Goal: Task Accomplishment & Management: Complete application form

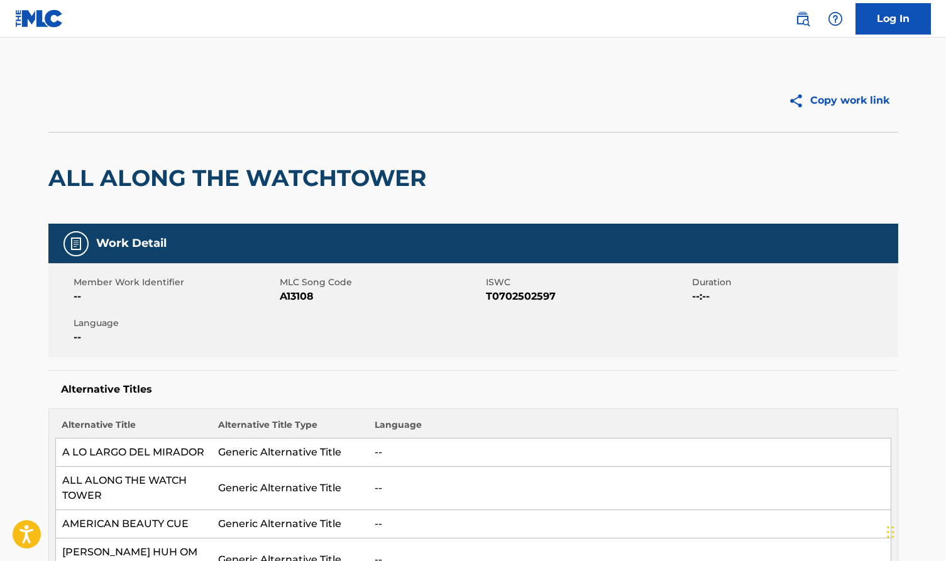
click at [30, 14] on img at bounding box center [39, 18] width 48 height 18
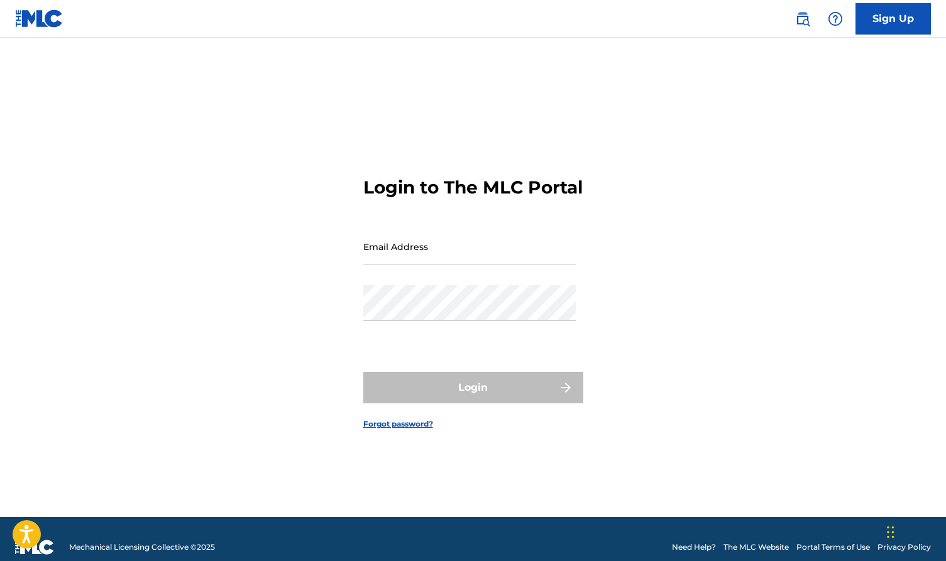
click at [876, 23] on link "Sign Up" at bounding box center [893, 18] width 75 height 31
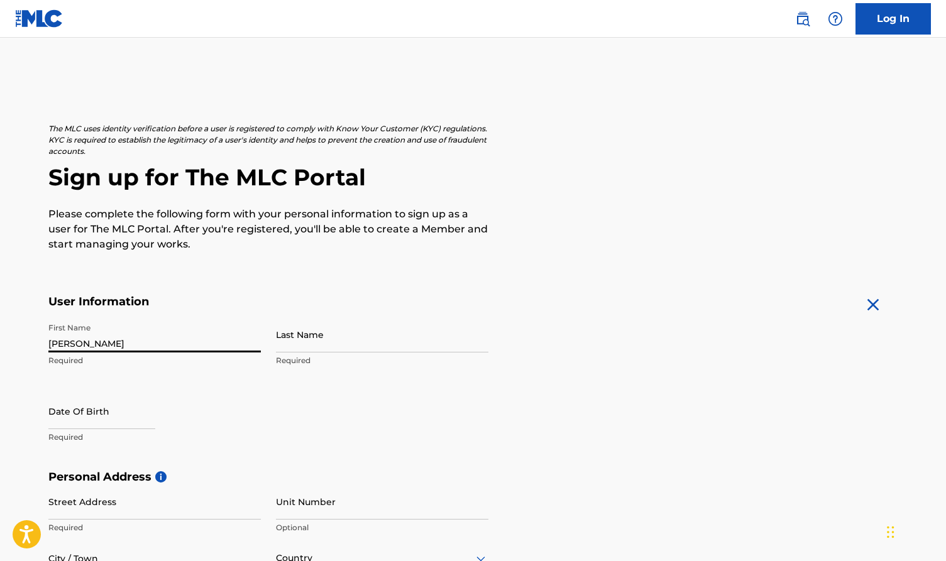
type input "[PERSON_NAME]"
select select "7"
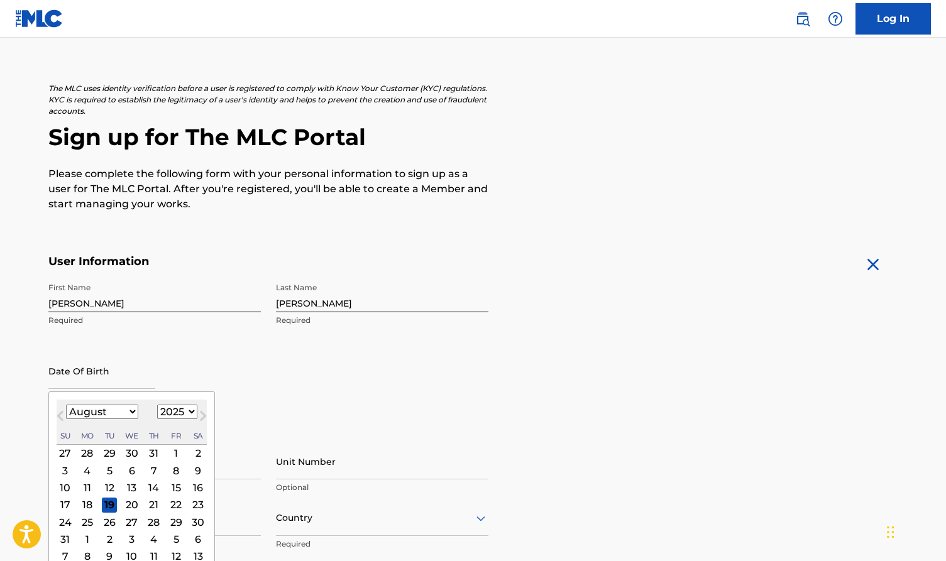
scroll to position [123, 0]
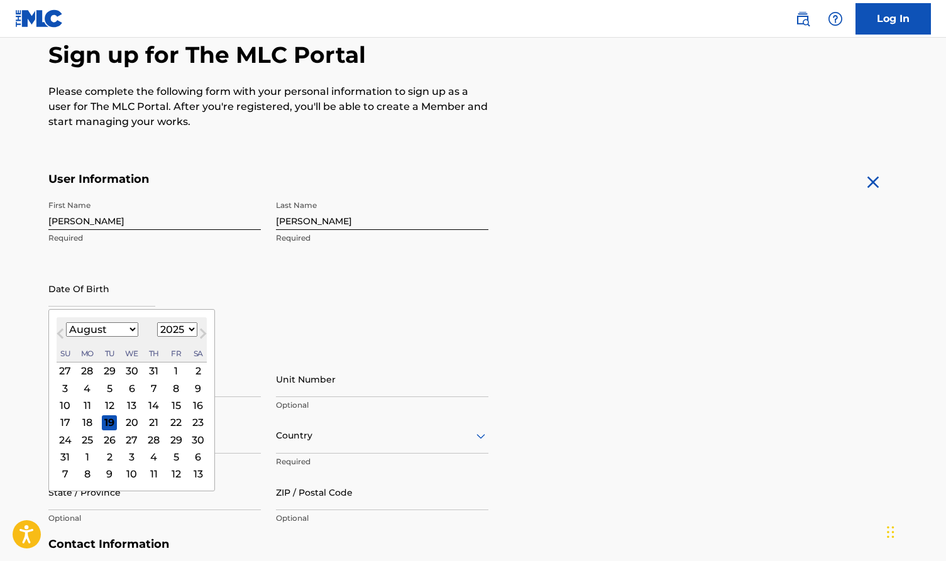
select select "1978"
select select "10"
click at [125, 438] on div "29" at bounding box center [131, 440] width 15 height 15
type input "November 29 1978"
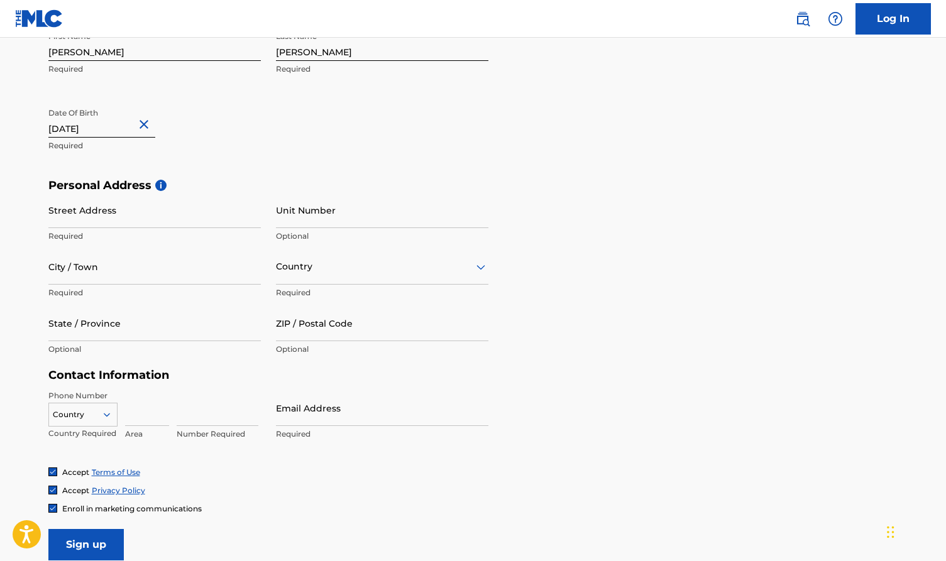
scroll to position [340, 0]
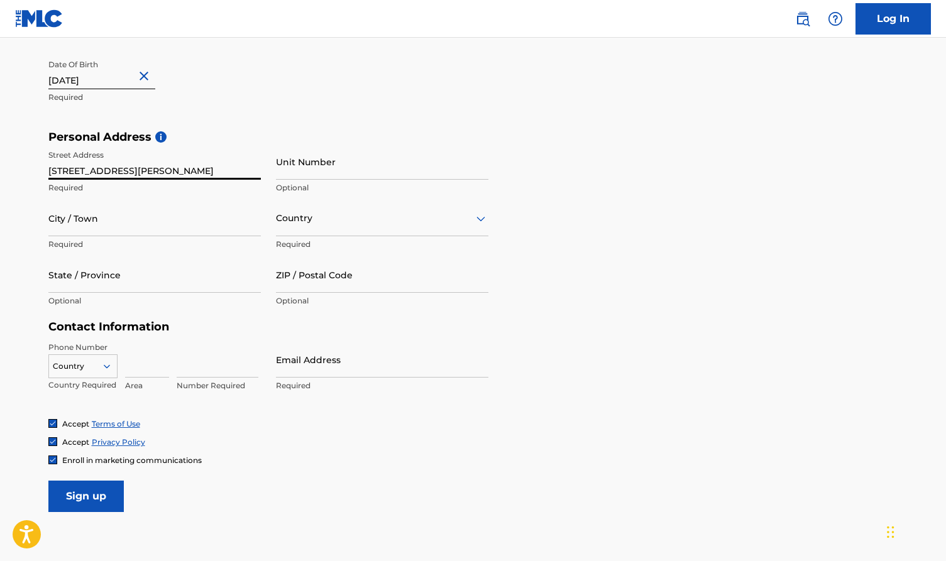
type input "34 powell st"
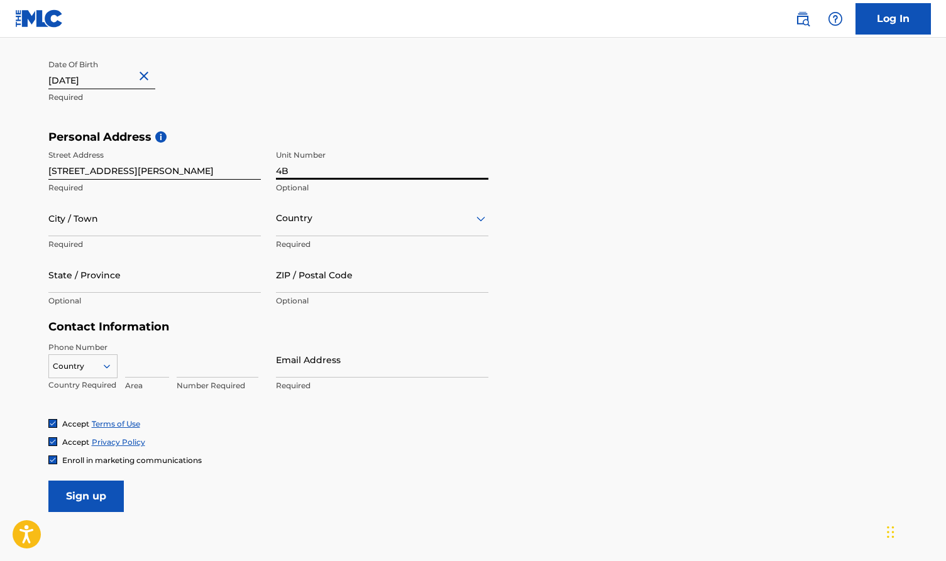
type input "4B"
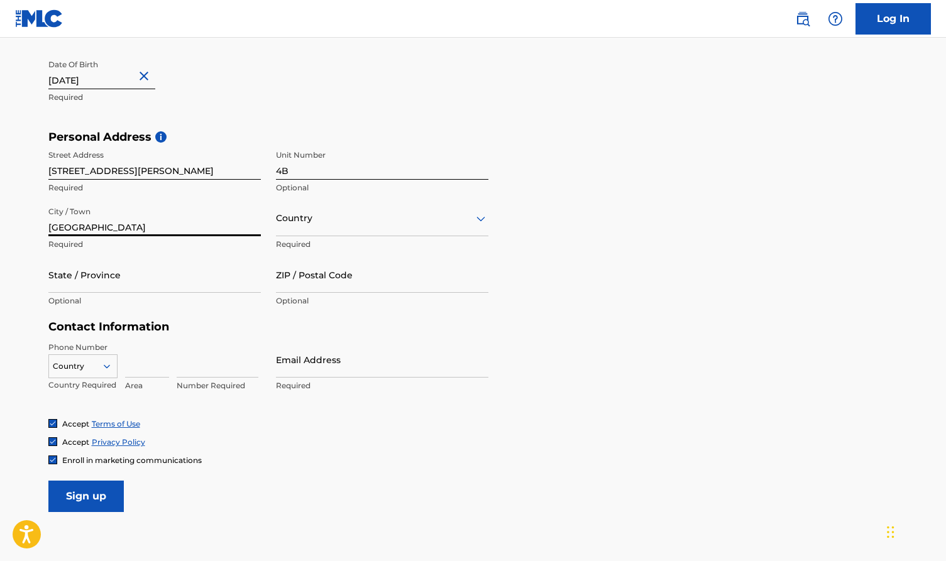
type input "Vancouver"
type input "c"
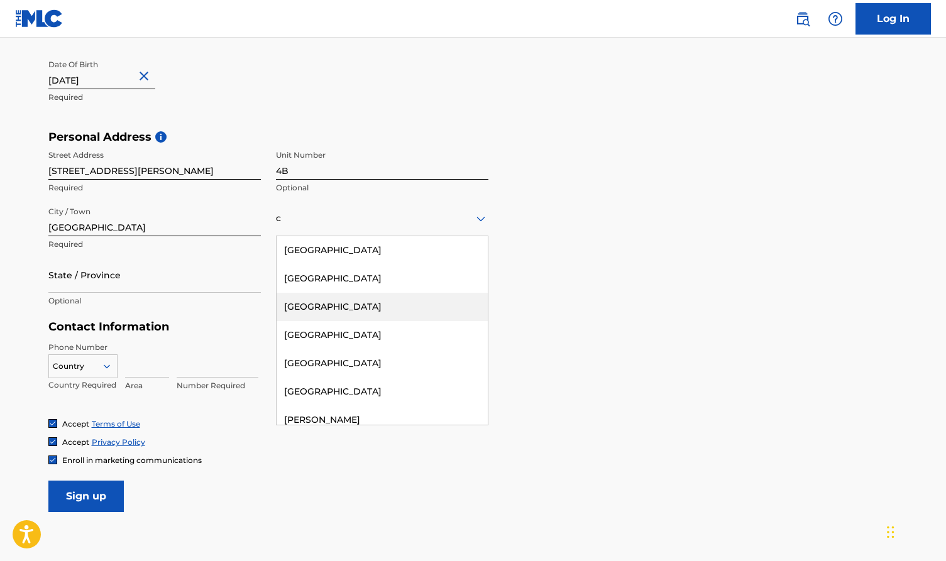
click at [296, 306] on div "Canada" at bounding box center [382, 307] width 211 height 28
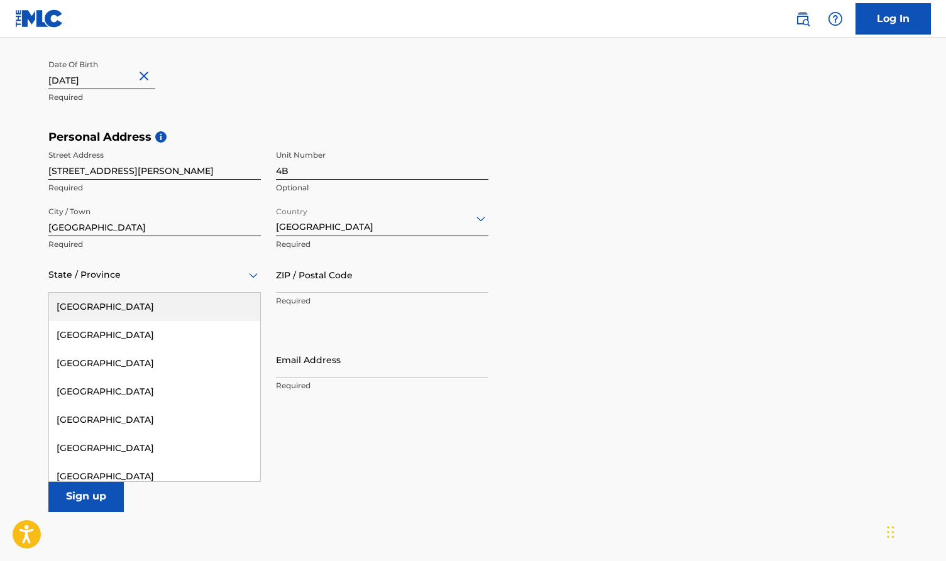
click at [135, 276] on div at bounding box center [154, 275] width 213 height 16
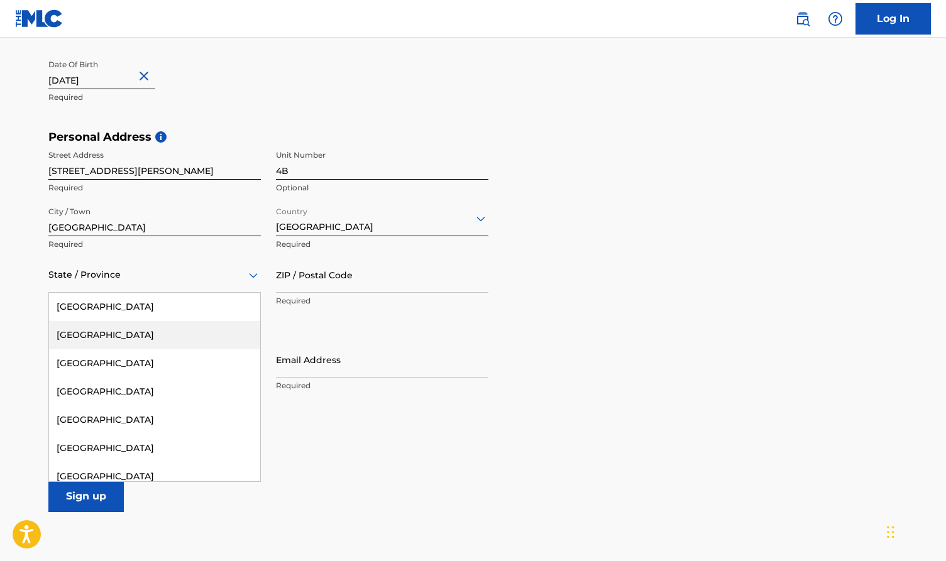
click at [121, 324] on div "British Columbia" at bounding box center [154, 335] width 211 height 28
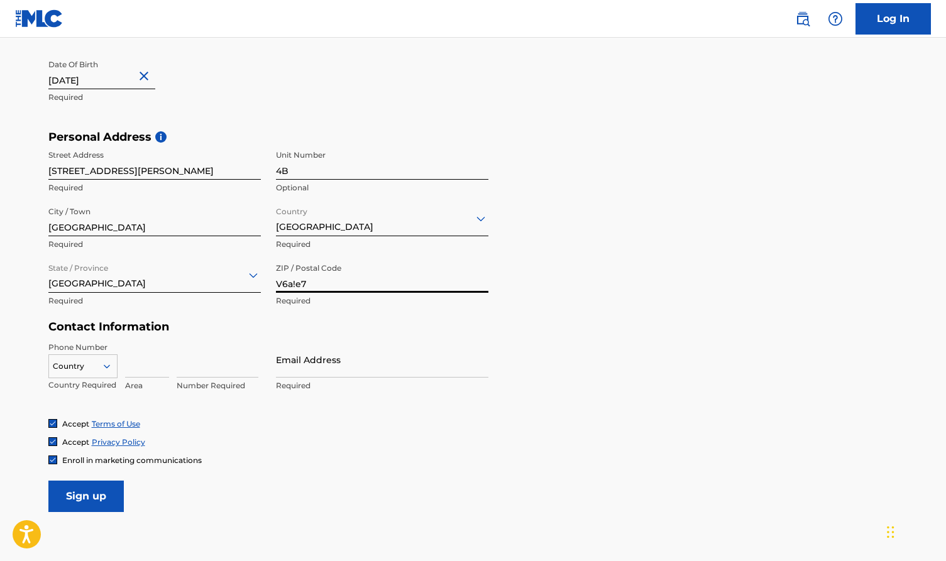
click at [299, 282] on input "V6a!e7" at bounding box center [382, 275] width 213 height 36
type input "V6A1E7"
click at [135, 368] on input at bounding box center [147, 360] width 44 height 36
type input "778"
type input "7130446"
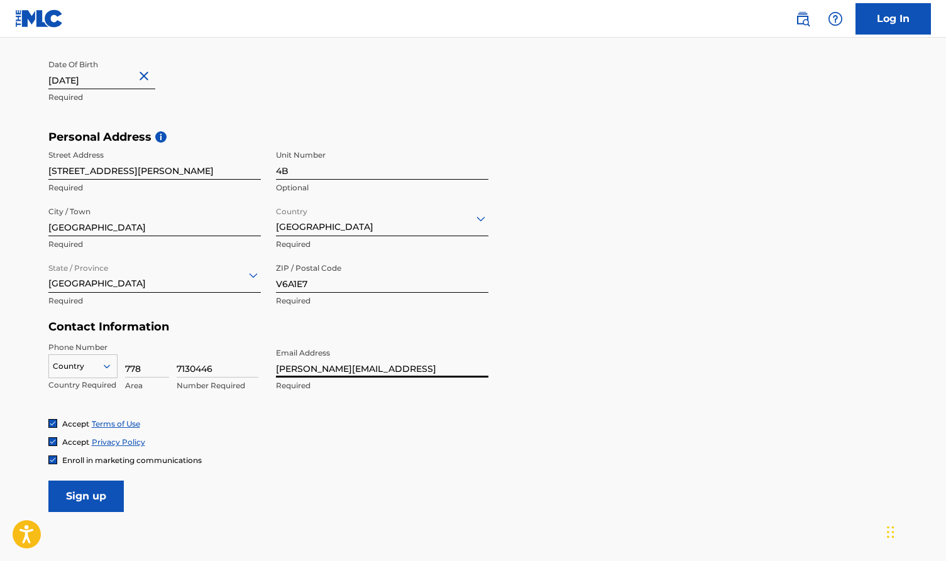
click at [373, 365] on input "nicolas@wearemusica.ai" at bounding box center [382, 360] width 213 height 36
type input "[PERSON_NAME][EMAIL_ADDRESS]"
click at [86, 492] on input "Sign up" at bounding box center [85, 496] width 75 height 31
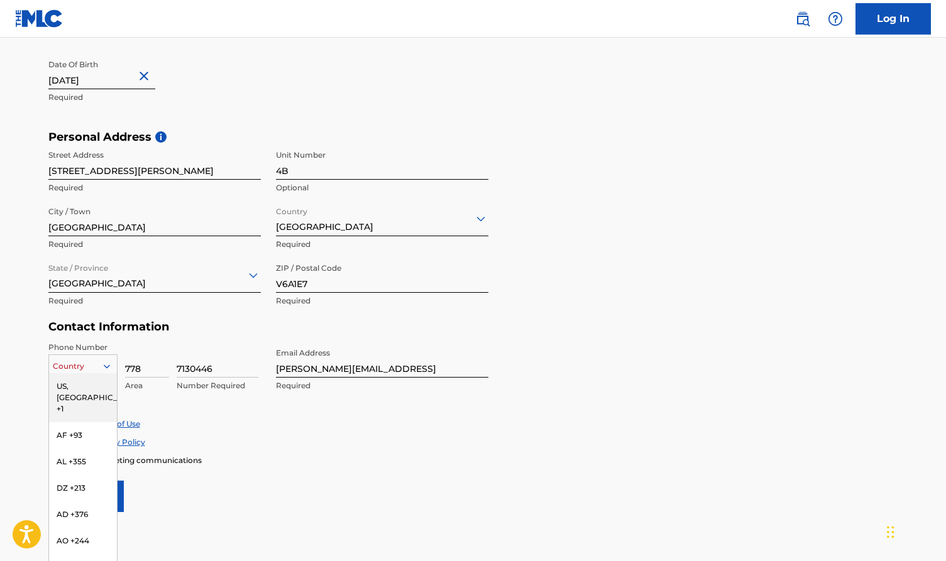
click at [101, 365] on icon at bounding box center [106, 366] width 11 height 11
click at [89, 382] on div "US, CA +1" at bounding box center [83, 397] width 68 height 49
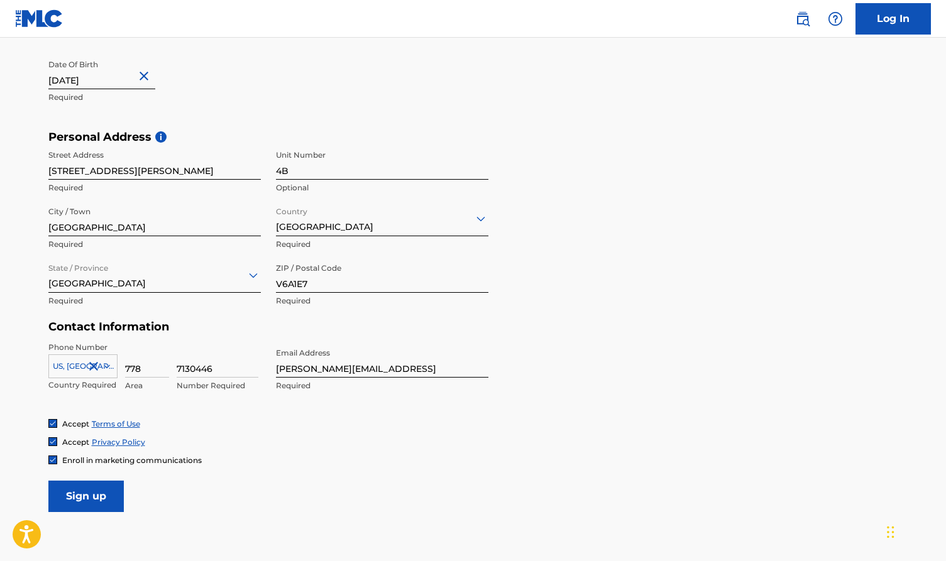
click at [102, 495] on input "Sign up" at bounding box center [85, 496] width 75 height 31
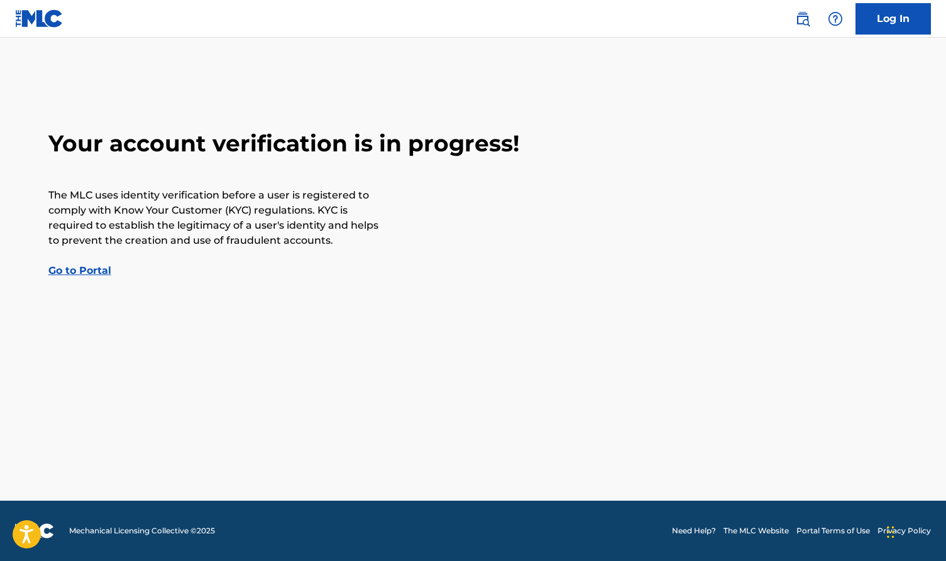
click at [82, 270] on link "Go to Portal" at bounding box center [79, 271] width 63 height 12
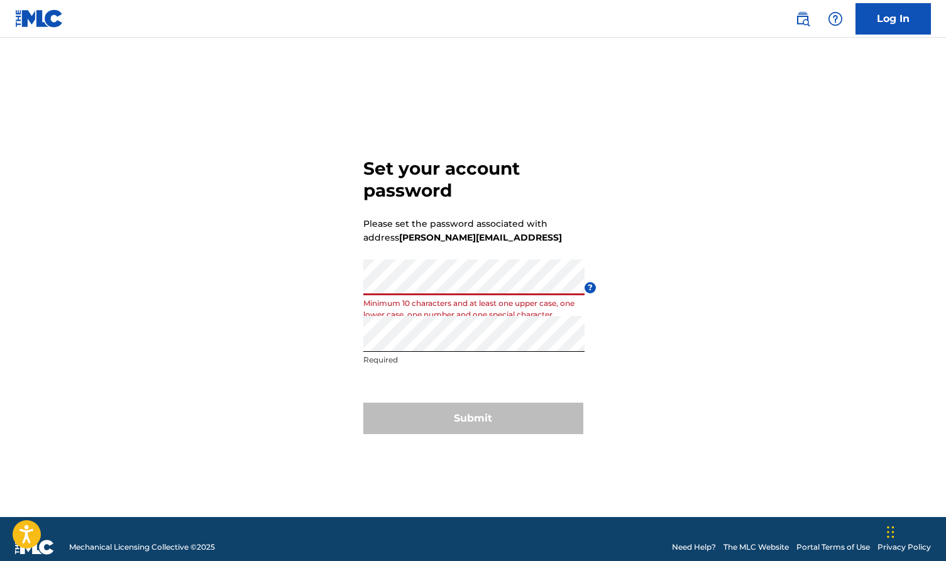
click at [342, 283] on div "Set your account password Please set the password associated with address nicol…" at bounding box center [473, 293] width 880 height 448
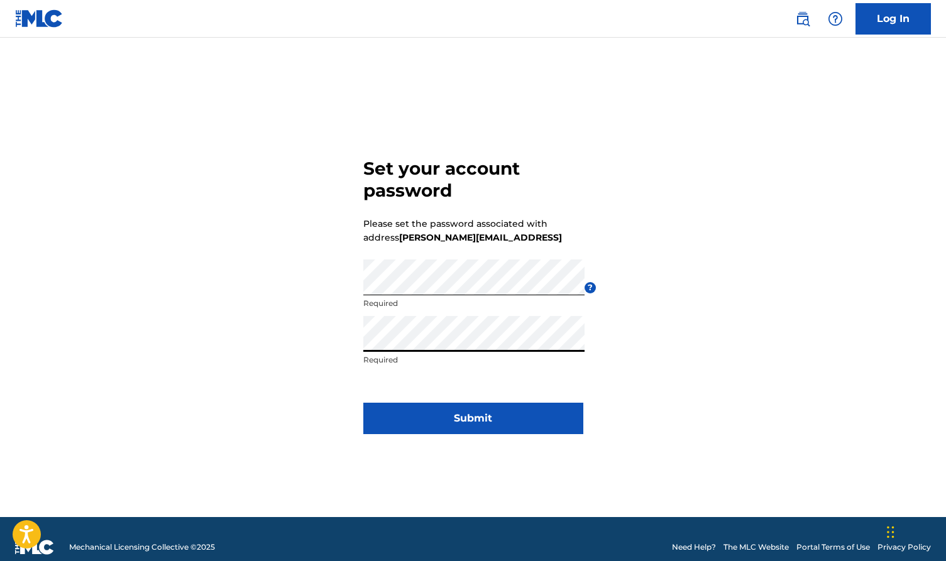
click at [329, 341] on div "Set your account password Please set the password associated with address nicol…" at bounding box center [473, 293] width 880 height 448
click at [474, 422] on button "Submit" at bounding box center [473, 418] width 220 height 31
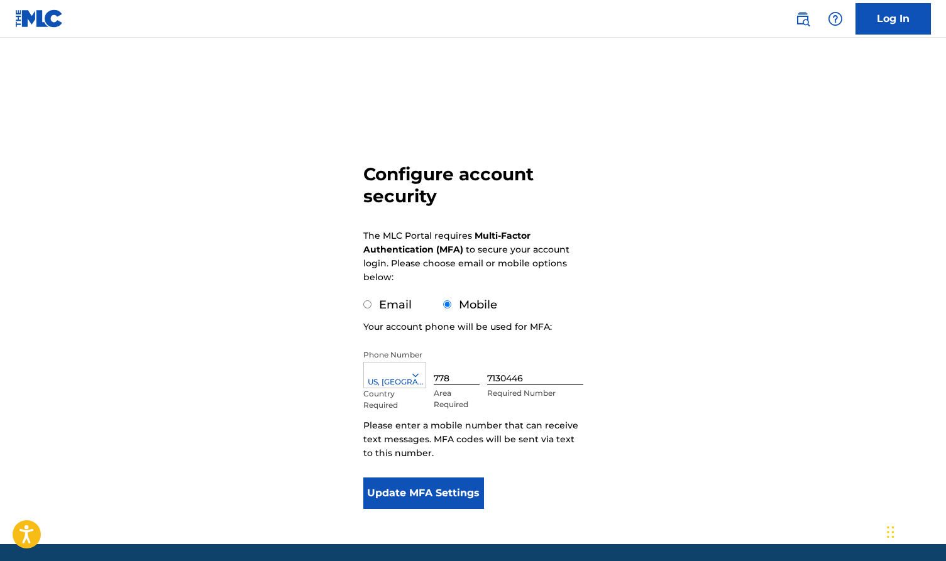
click at [438, 494] on button "Update MFA Settings" at bounding box center [423, 493] width 121 height 31
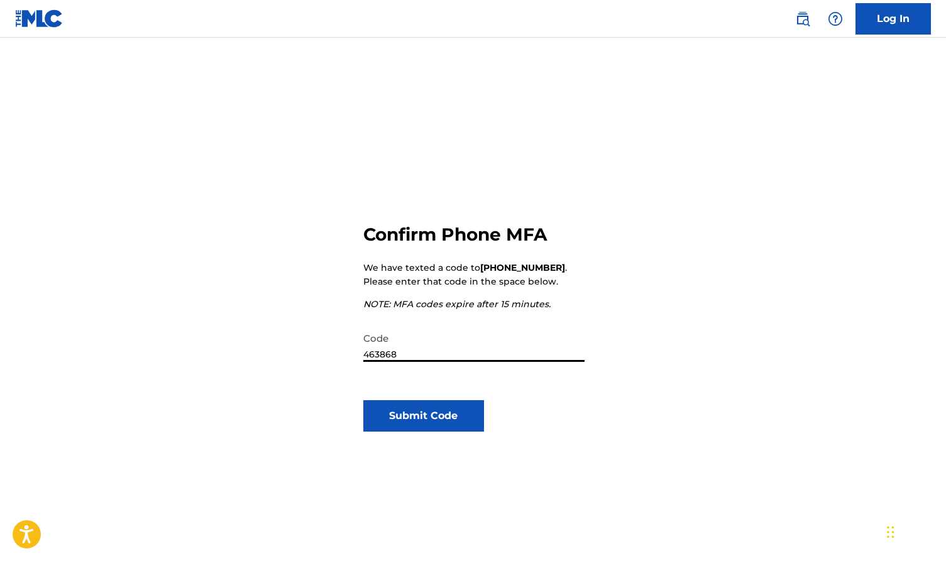
type input "463868"
click at [425, 417] on button "Submit Code" at bounding box center [423, 415] width 121 height 31
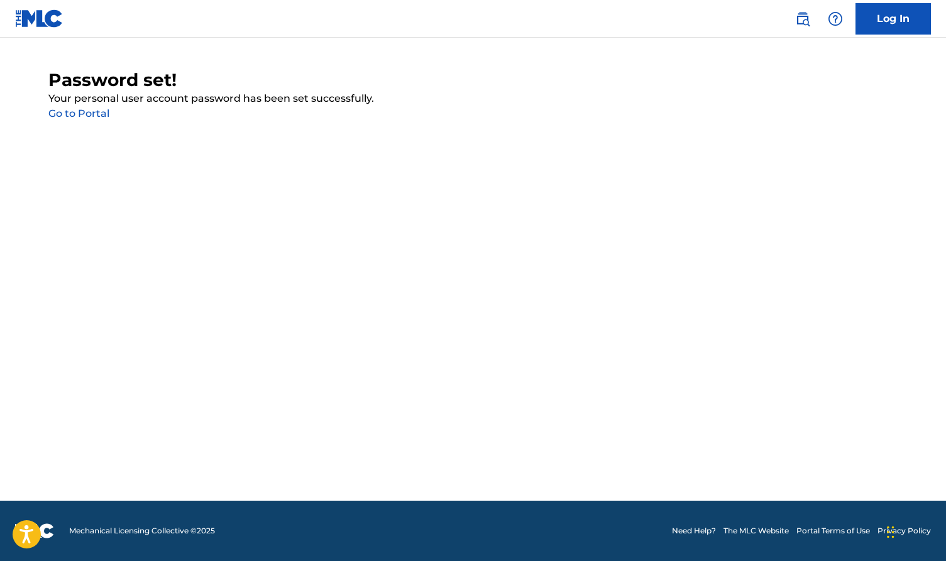
click at [80, 111] on link "Go to Portal" at bounding box center [78, 114] width 61 height 12
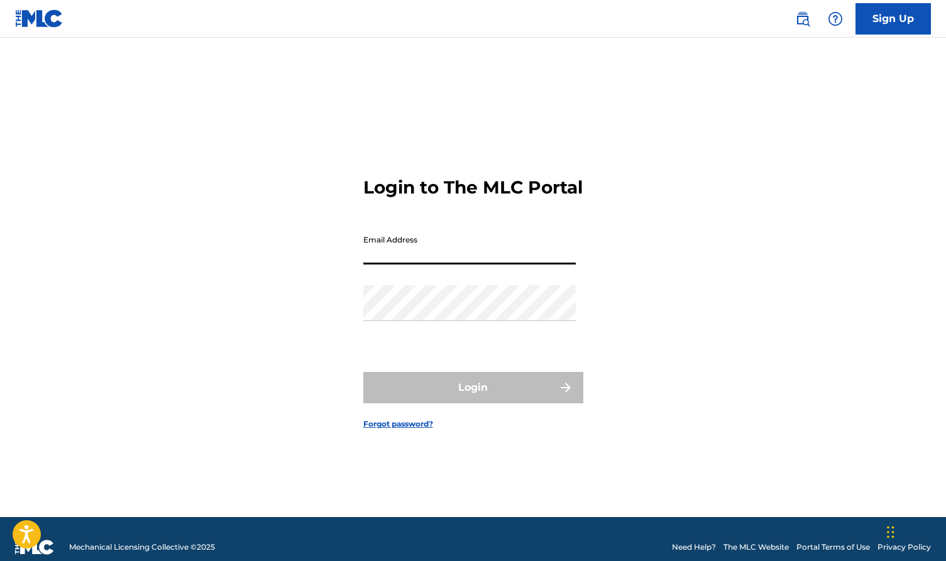
type input "[PERSON_NAME][EMAIL_ADDRESS]"
click at [473, 399] on button "Login" at bounding box center [473, 387] width 220 height 31
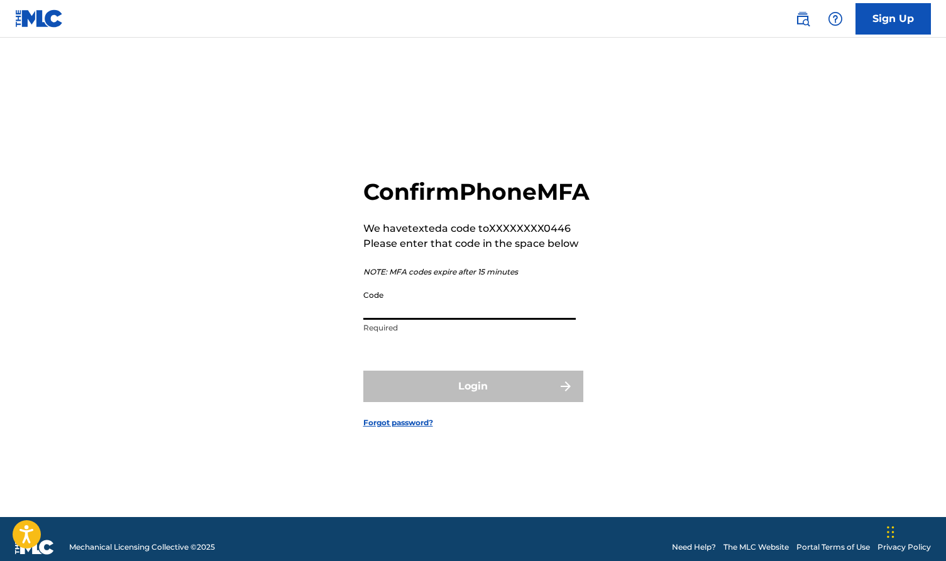
click at [430, 320] on input "Code" at bounding box center [469, 302] width 213 height 36
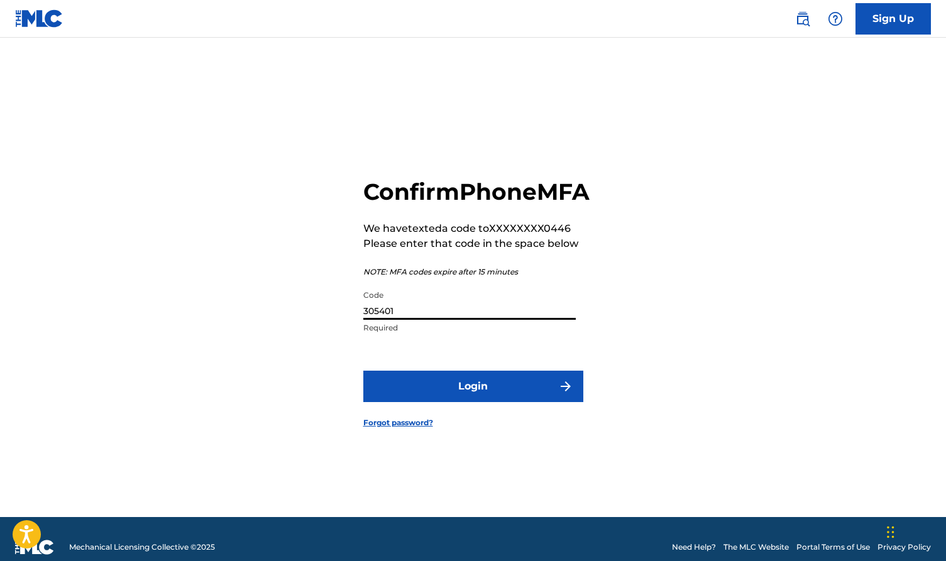
type input "305401"
click at [492, 395] on button "Login" at bounding box center [473, 386] width 220 height 31
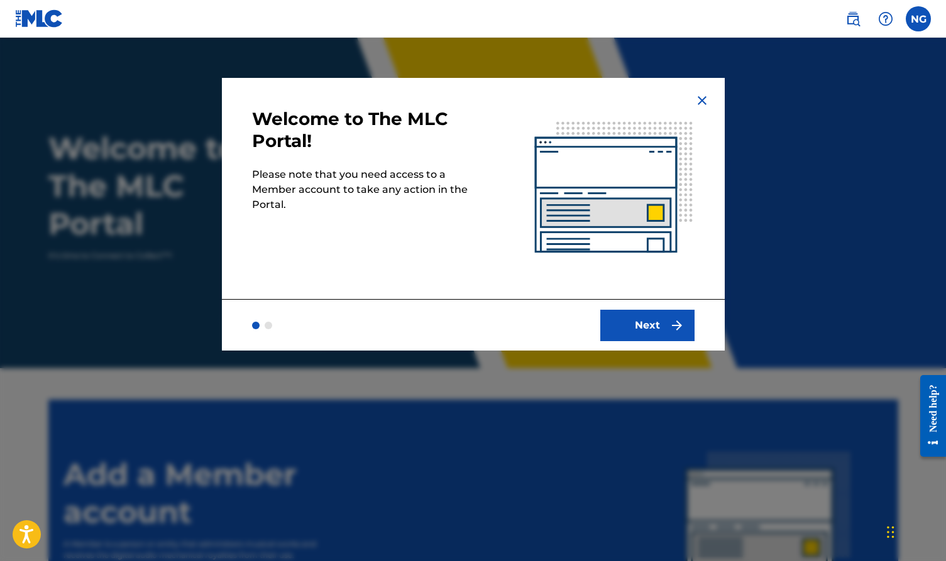
click at [704, 100] on img at bounding box center [702, 100] width 15 height 15
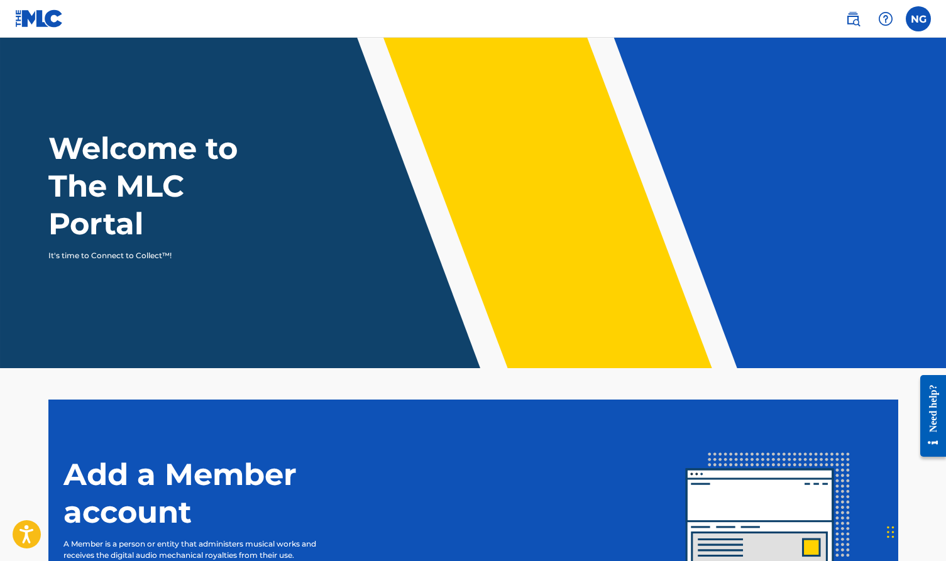
click at [854, 19] on img at bounding box center [853, 18] width 15 height 15
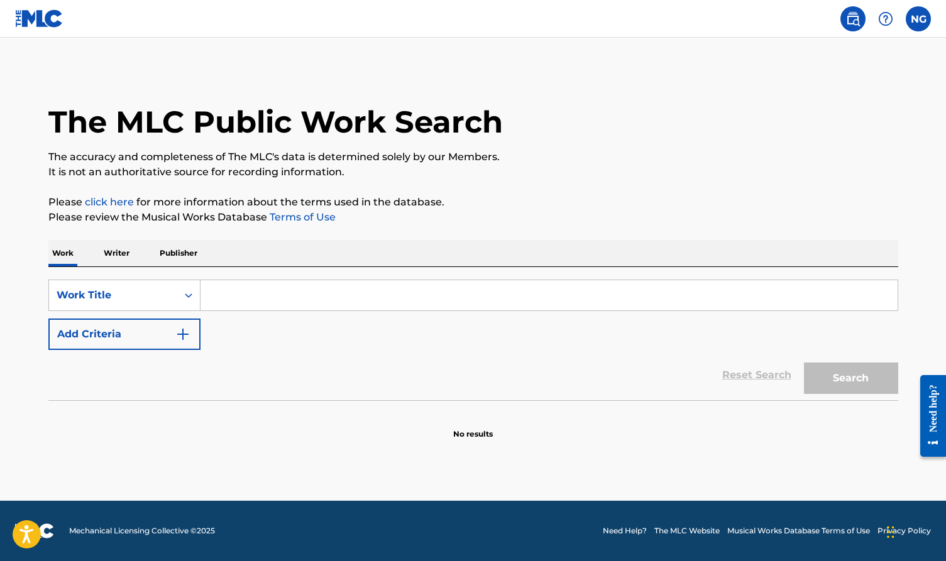
click at [180, 174] on p "It is not an authoritative source for recording information." at bounding box center [473, 172] width 850 height 15
